Goal: Check status

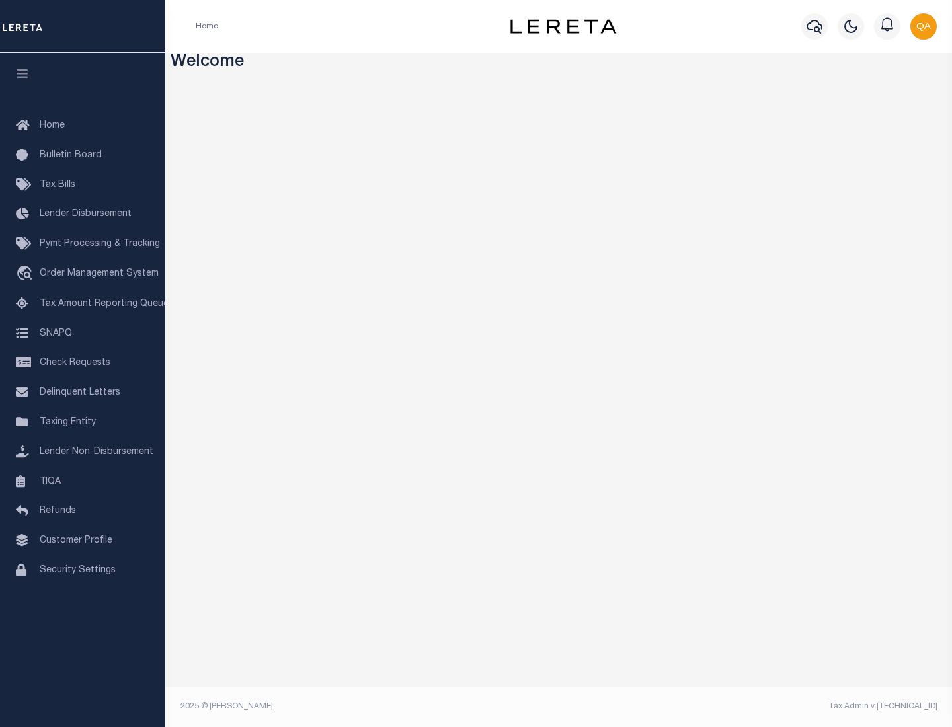
click at [83, 363] on span "Check Requests" at bounding box center [75, 362] width 71 height 9
select select "50"
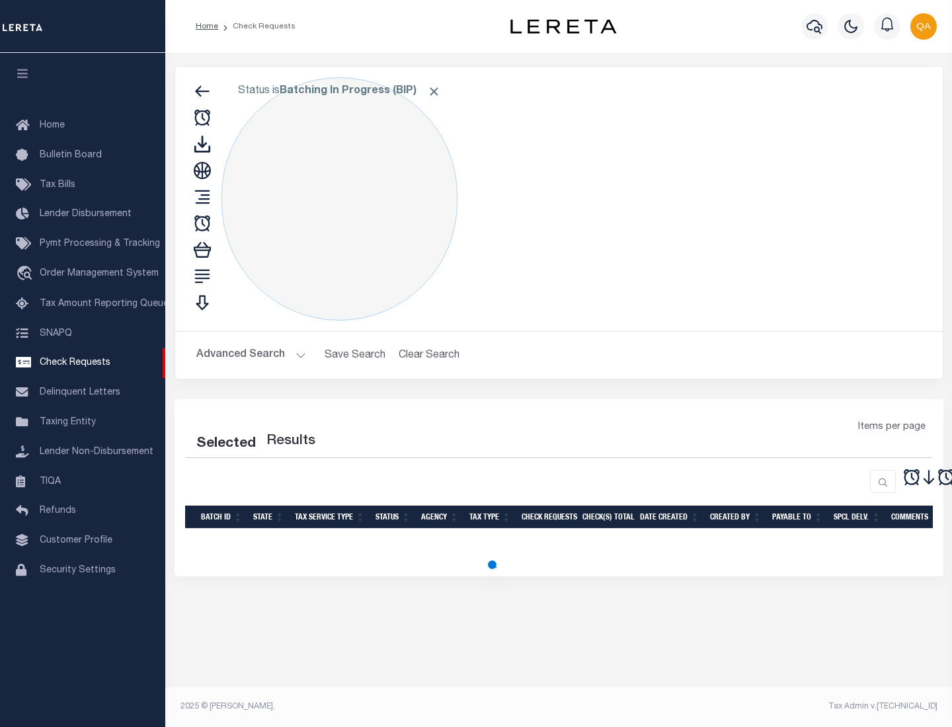
select select "50"
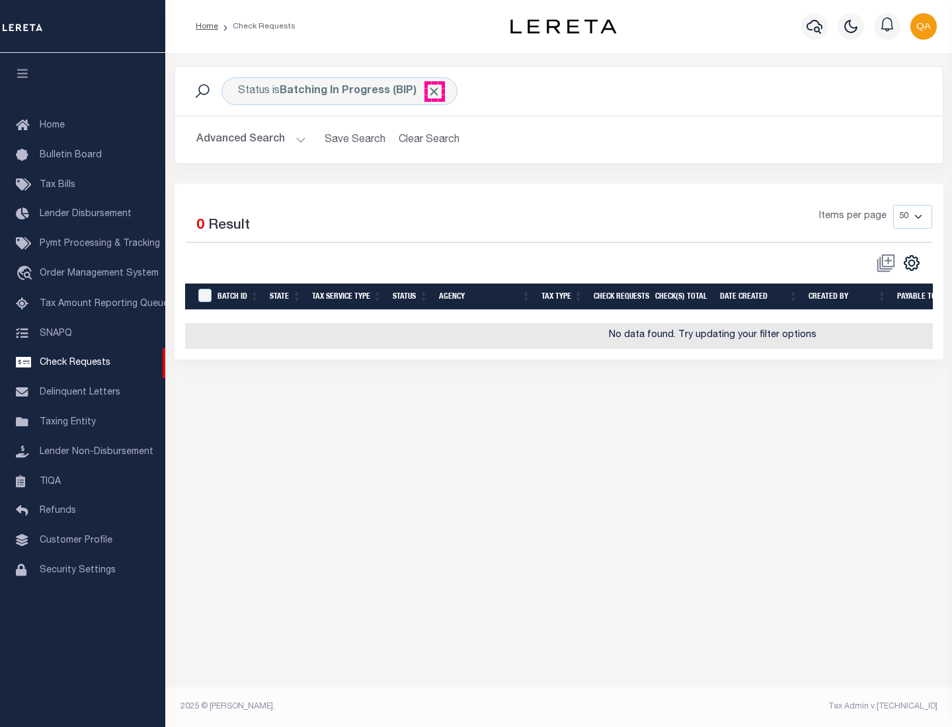
click at [434, 91] on span "Click to Remove" at bounding box center [434, 92] width 14 height 14
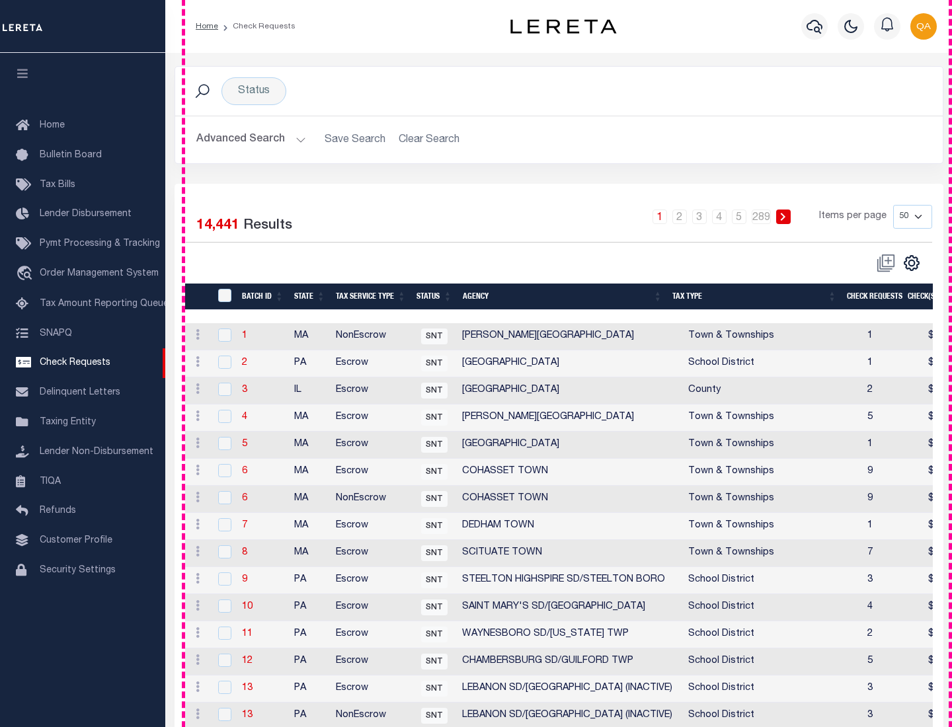
scroll to position [637, 0]
